Goal: Task Accomplishment & Management: Complete application form

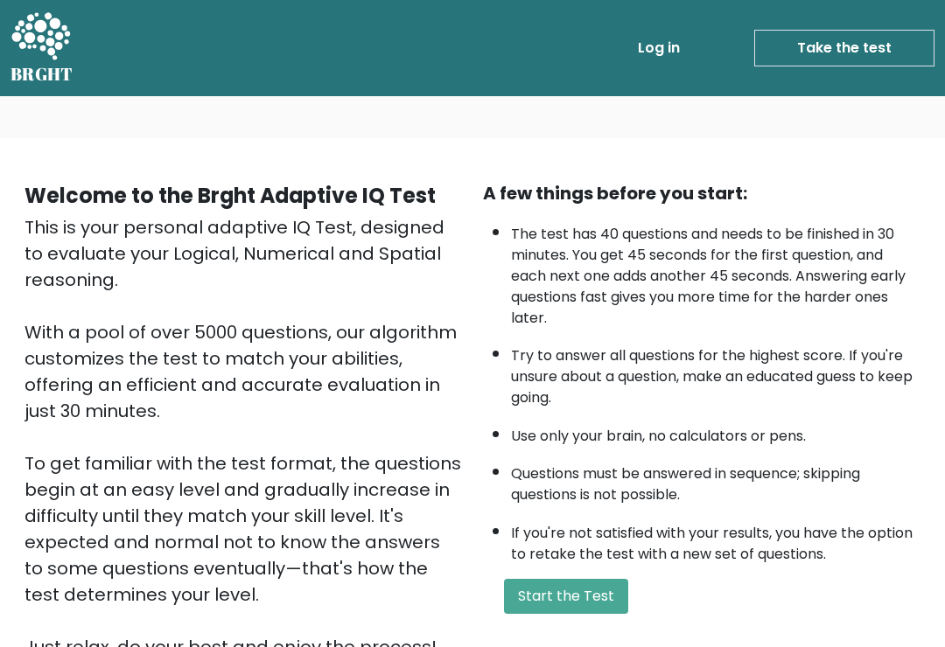
click at [572, 614] on button "Start the Test" at bounding box center [566, 596] width 124 height 35
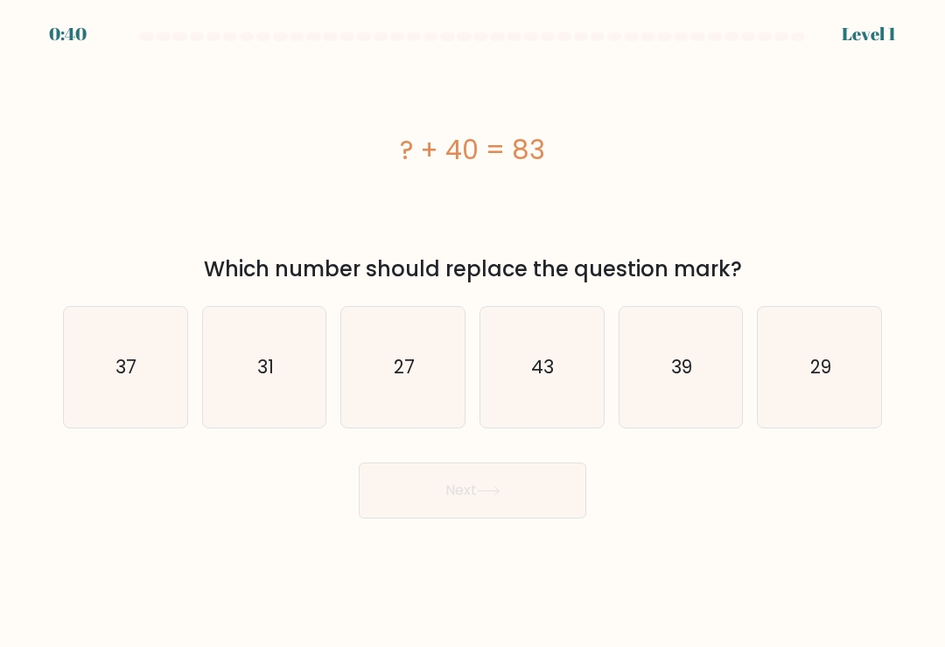
click at [553, 349] on icon "43" at bounding box center [541, 367] width 121 height 121
click at [473, 332] on input "d. 43" at bounding box center [472, 328] width 1 height 9
radio input "true"
click at [531, 510] on button "Next" at bounding box center [472, 491] width 227 height 56
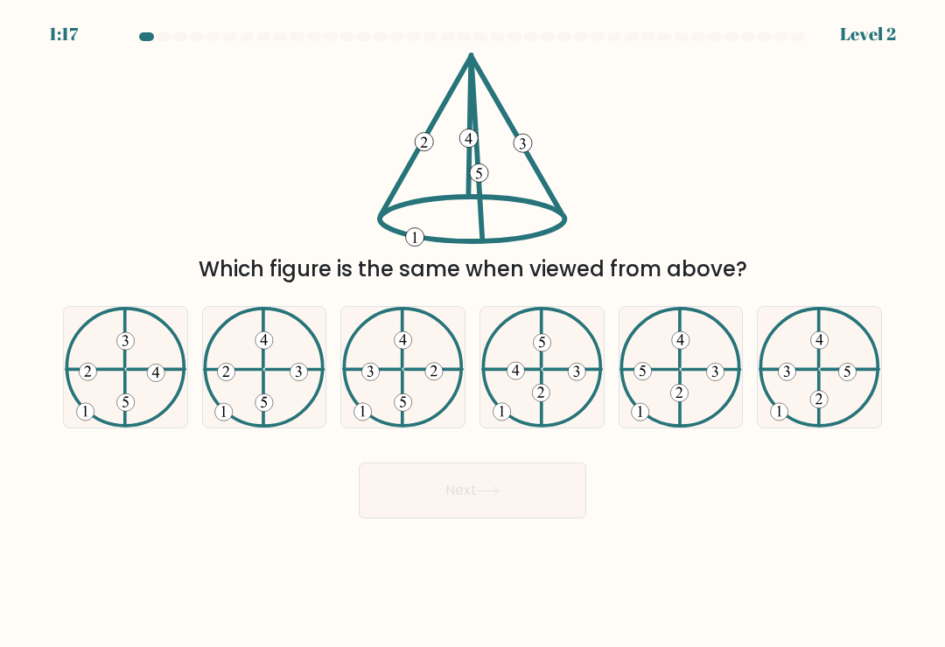
click at [145, 396] on icon at bounding box center [126, 367] width 122 height 121
click at [472, 332] on input "a." at bounding box center [472, 328] width 1 height 9
radio input "true"
click at [295, 401] on icon at bounding box center [264, 367] width 122 height 121
click at [472, 332] on input "b." at bounding box center [472, 328] width 1 height 9
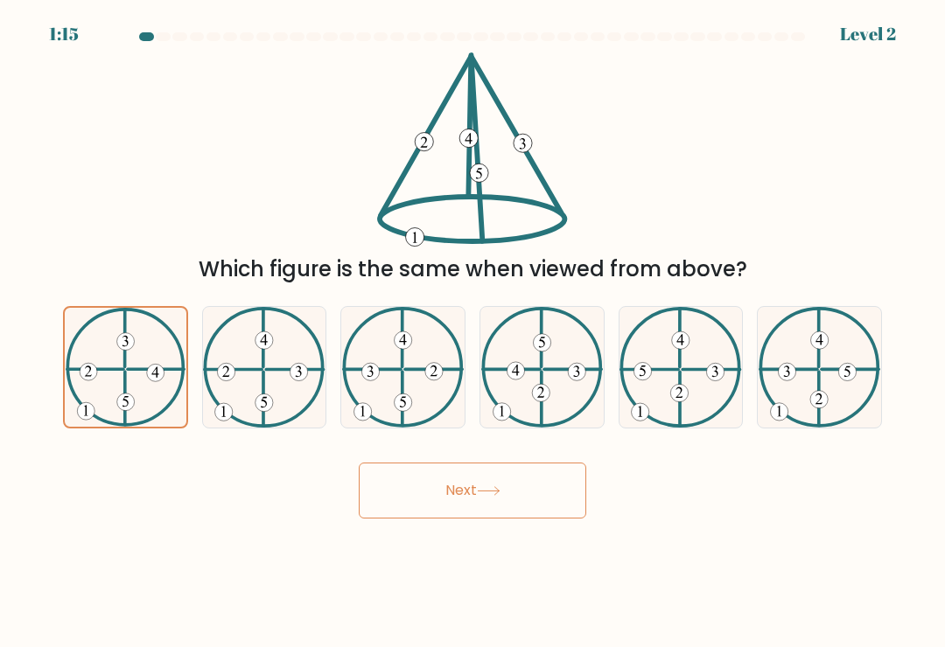
radio input "true"
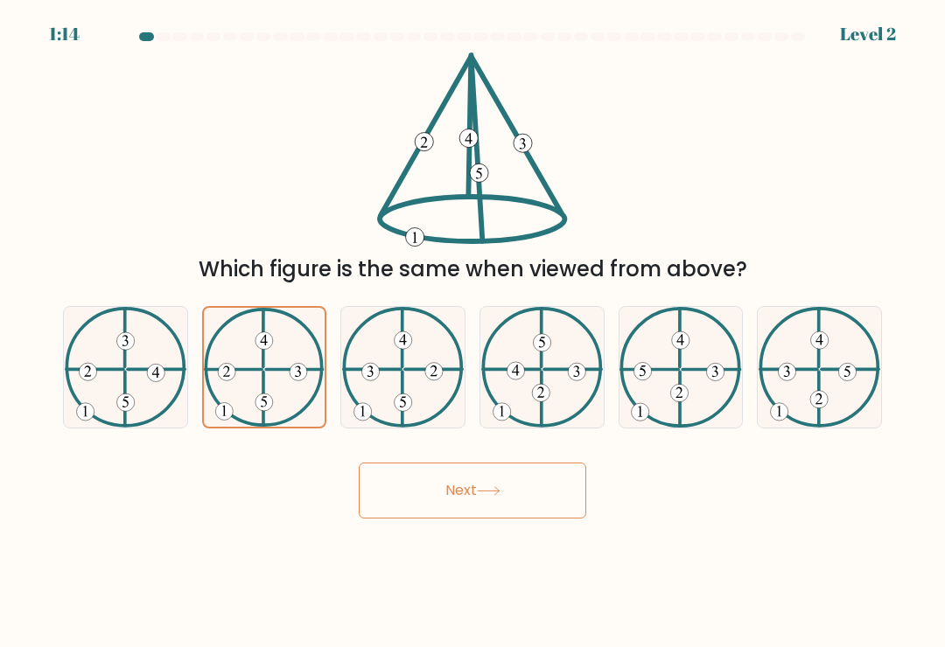
click at [521, 507] on button "Next" at bounding box center [472, 491] width 227 height 56
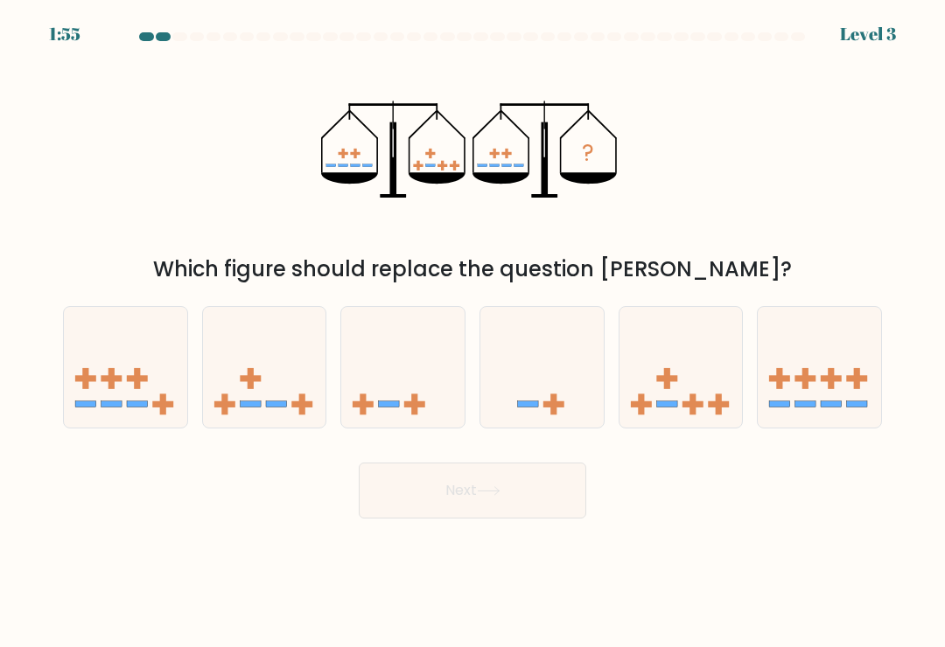
click at [813, 401] on icon at bounding box center [819, 368] width 123 height 102
click at [473, 332] on input "f." at bounding box center [472, 328] width 1 height 9
radio input "true"
click at [685, 386] on icon at bounding box center [680, 368] width 123 height 102
click at [473, 332] on input "e." at bounding box center [472, 328] width 1 height 9
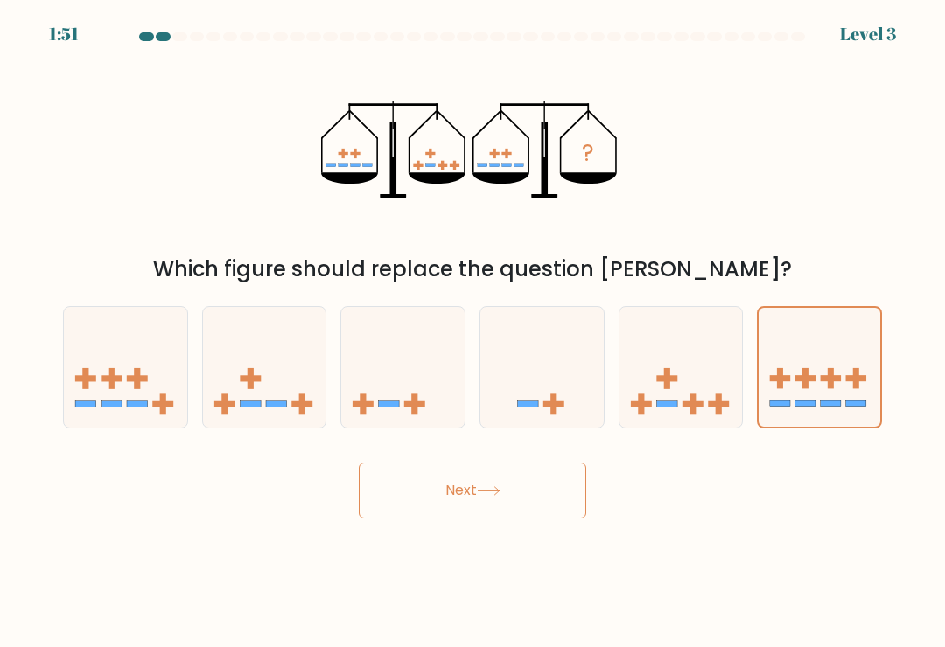
radio input "true"
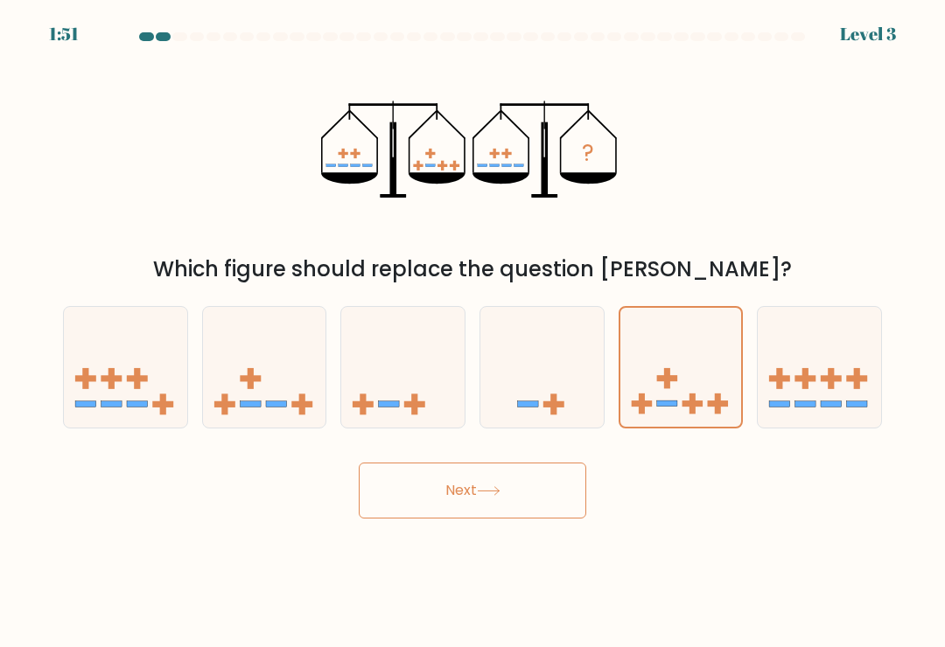
click at [558, 479] on button "Next" at bounding box center [472, 491] width 227 height 56
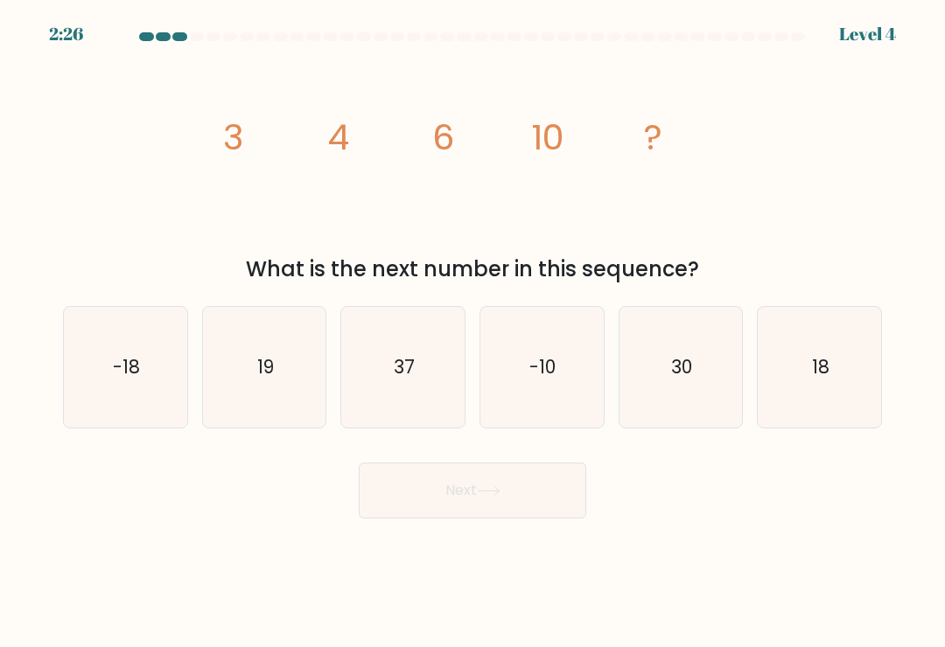
click at [821, 380] on text "18" at bounding box center [820, 366] width 17 height 25
click at [473, 332] on input "f. 18" at bounding box center [472, 328] width 1 height 9
radio input "true"
click at [570, 493] on button "Next" at bounding box center [472, 491] width 227 height 56
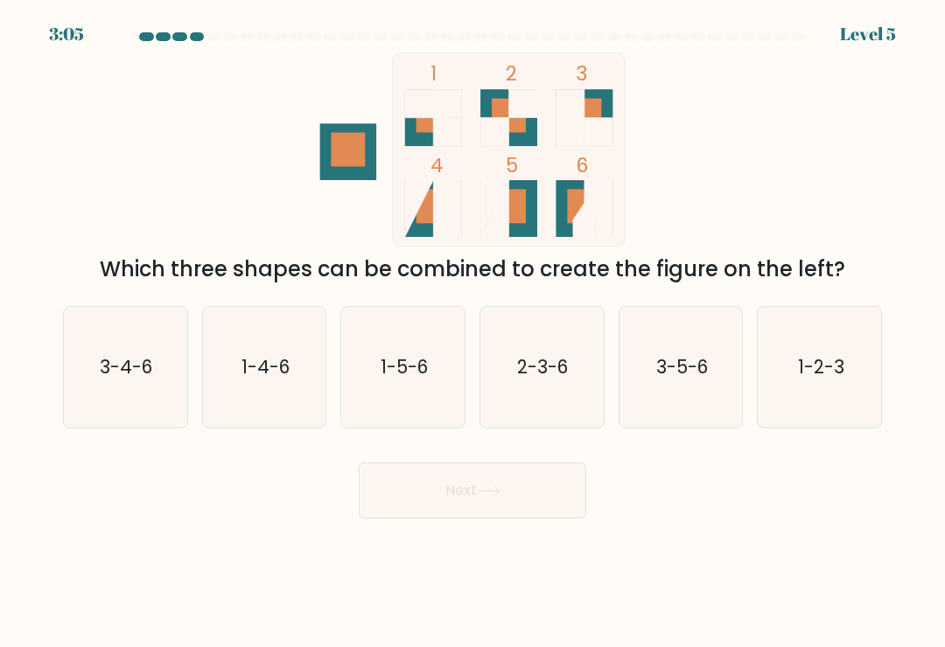
click at [799, 399] on icon "1-2-3" at bounding box center [819, 367] width 121 height 121
click at [473, 332] on input "f. 1-2-3" at bounding box center [472, 328] width 1 height 9
radio input "true"
click at [519, 519] on button "Next" at bounding box center [472, 491] width 227 height 56
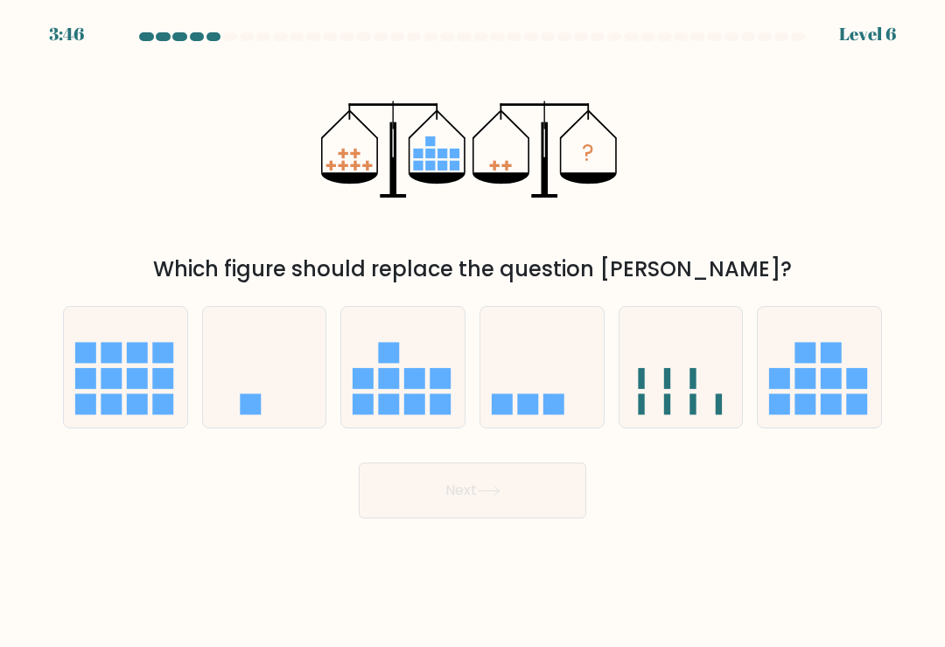
click at [536, 397] on icon at bounding box center [541, 368] width 123 height 102
click at [473, 332] on input "d." at bounding box center [472, 328] width 1 height 9
radio input "true"
click at [501, 492] on button "Next" at bounding box center [472, 491] width 227 height 56
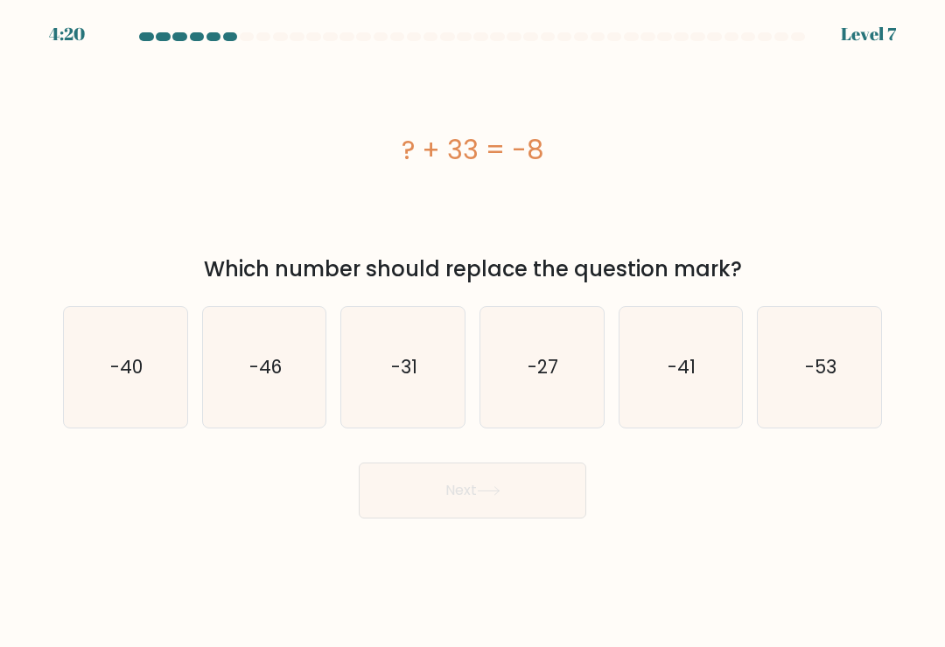
click at [270, 380] on text "-46" at bounding box center [265, 366] width 32 height 25
click at [472, 332] on input "b. -46" at bounding box center [472, 328] width 1 height 9
radio input "true"
click at [516, 496] on button "Next" at bounding box center [472, 491] width 227 height 56
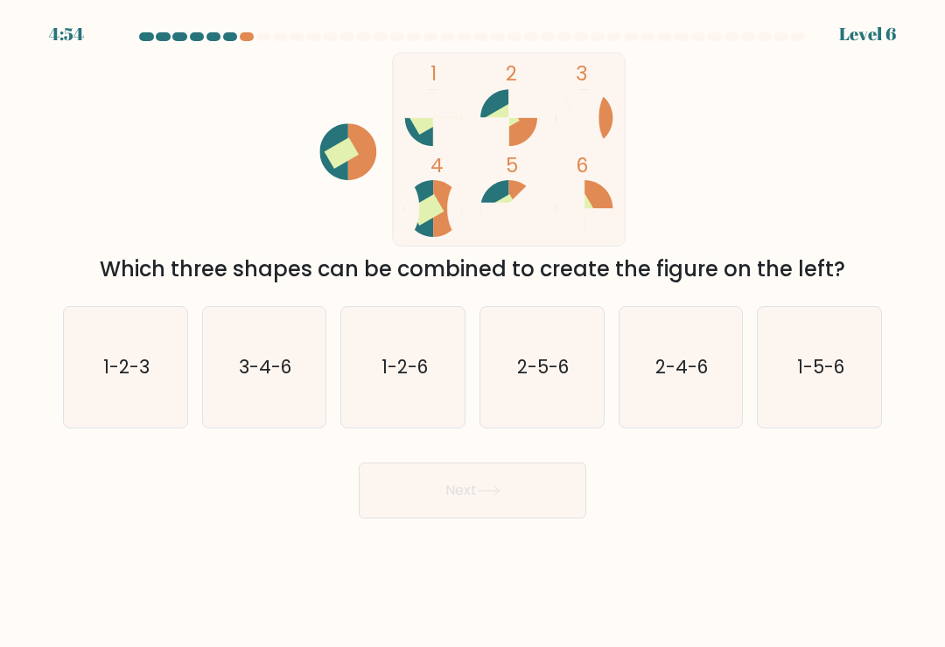
click at [436, 381] on icon "1-2-6" at bounding box center [403, 367] width 121 height 121
click at [472, 332] on input "c. 1-2-6" at bounding box center [472, 328] width 1 height 9
radio input "true"
click at [478, 499] on button "Next" at bounding box center [472, 491] width 227 height 56
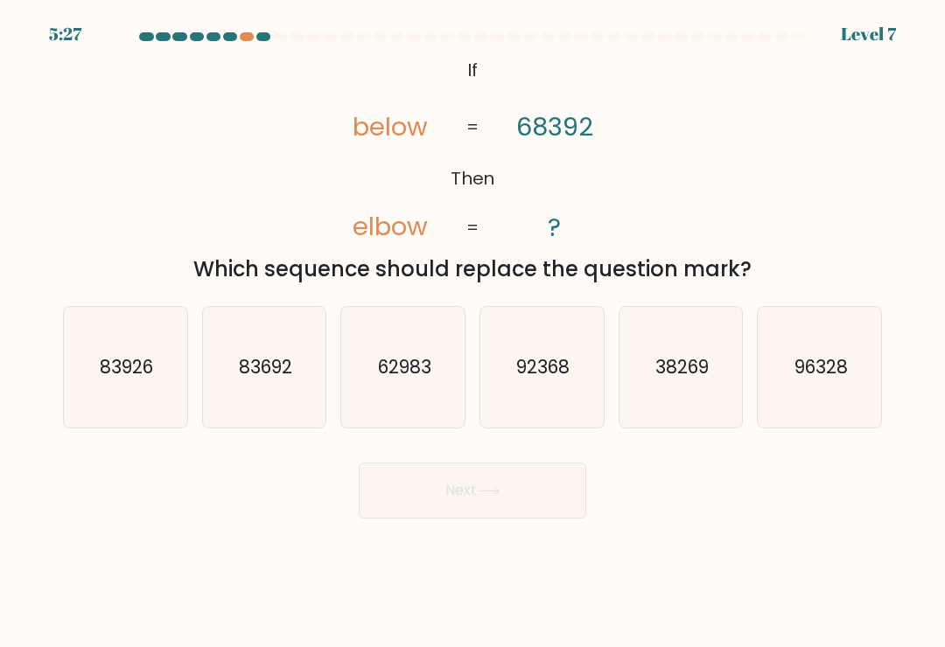
click at [290, 389] on icon "83692" at bounding box center [264, 367] width 121 height 121
click at [472, 332] on input "b. 83692" at bounding box center [472, 328] width 1 height 9
radio input "true"
click at [501, 509] on button "Next" at bounding box center [472, 491] width 227 height 56
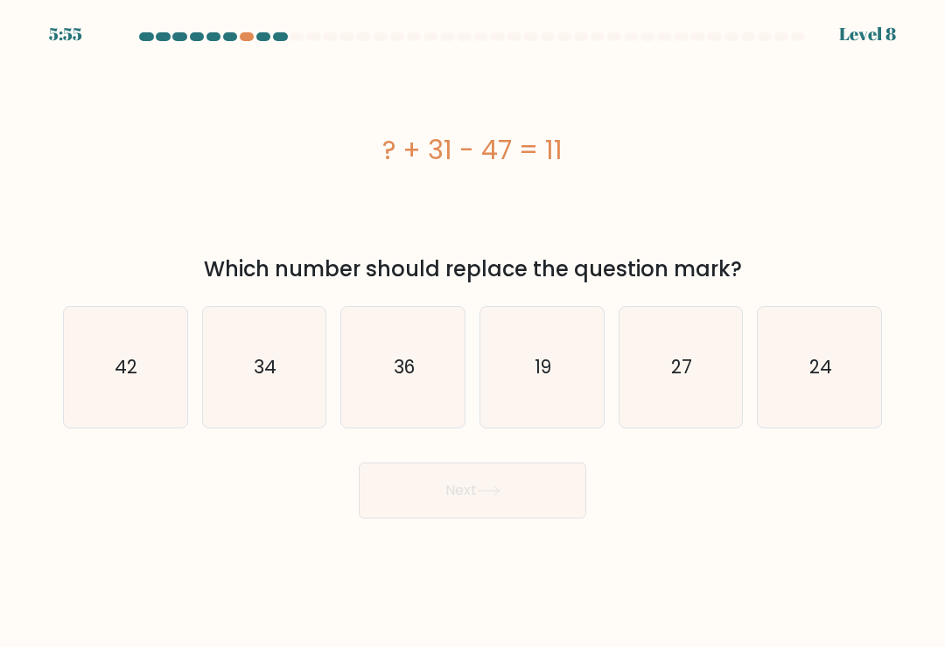
click at [402, 345] on icon "36" at bounding box center [403, 367] width 121 height 121
click at [472, 332] on input "c. 36" at bounding box center [472, 328] width 1 height 9
radio input "true"
click at [150, 365] on icon "42" at bounding box center [125, 367] width 121 height 121
click at [472, 332] on input "a. 42" at bounding box center [472, 328] width 1 height 9
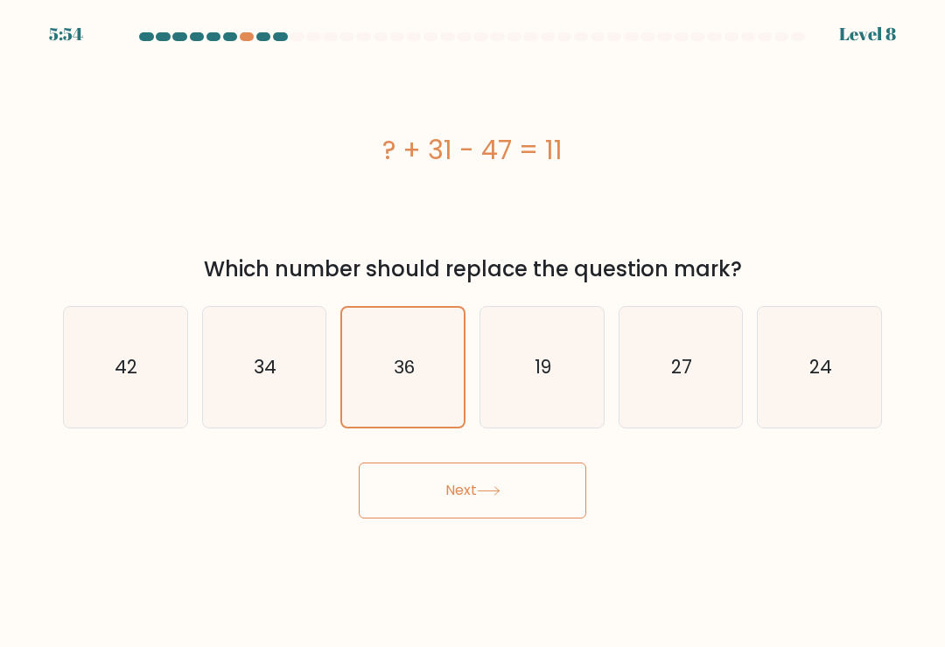
radio input "true"
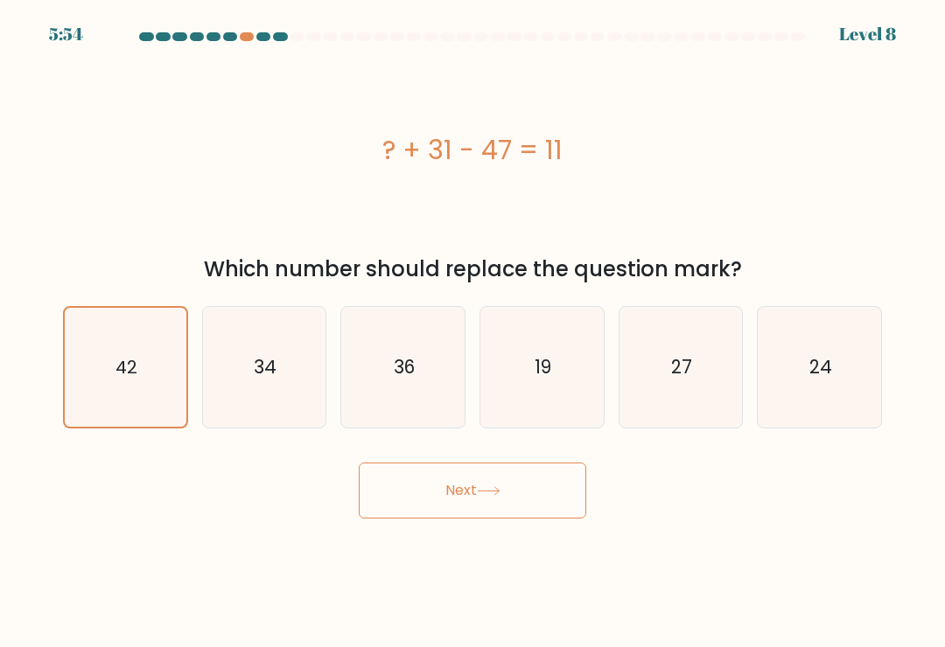
click at [490, 519] on button "Next" at bounding box center [472, 491] width 227 height 56
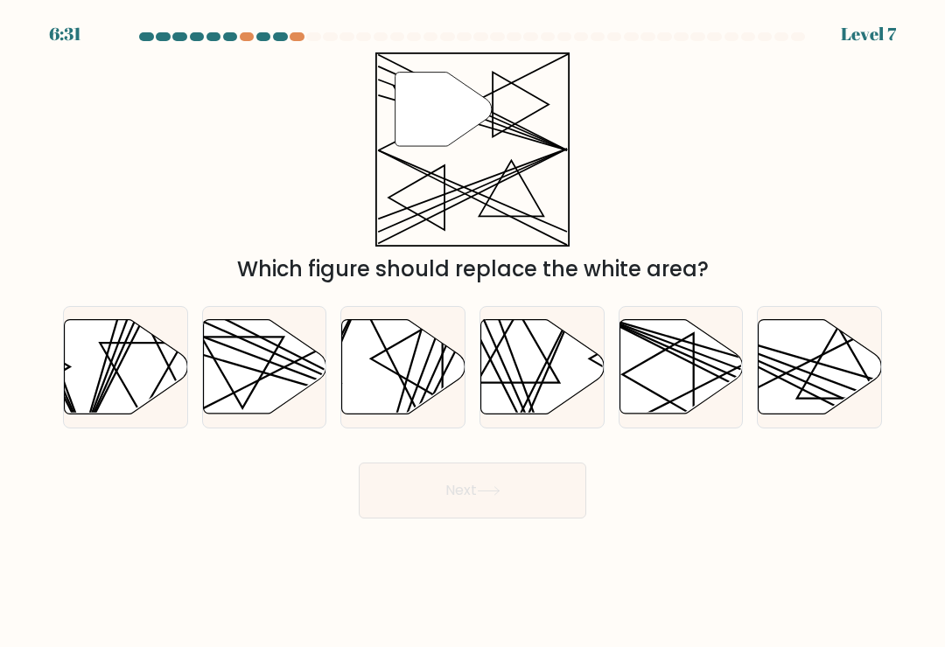
click at [424, 389] on icon at bounding box center [403, 367] width 123 height 94
click at [472, 332] on input "c." at bounding box center [472, 328] width 1 height 9
radio input "true"
click at [528, 509] on button "Next" at bounding box center [472, 491] width 227 height 56
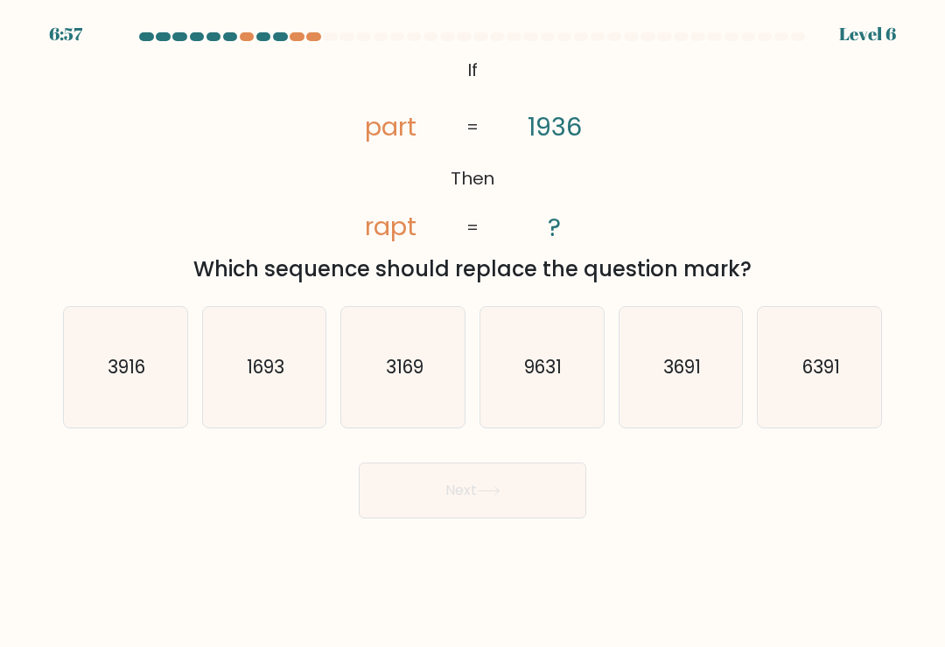
click at [150, 416] on icon "3916" at bounding box center [125, 367] width 121 height 121
click at [472, 332] on input "a. 3916" at bounding box center [472, 328] width 1 height 9
radio input "true"
click at [537, 512] on button "Next" at bounding box center [472, 491] width 227 height 56
